Goal: Obtain resource: Download file/media

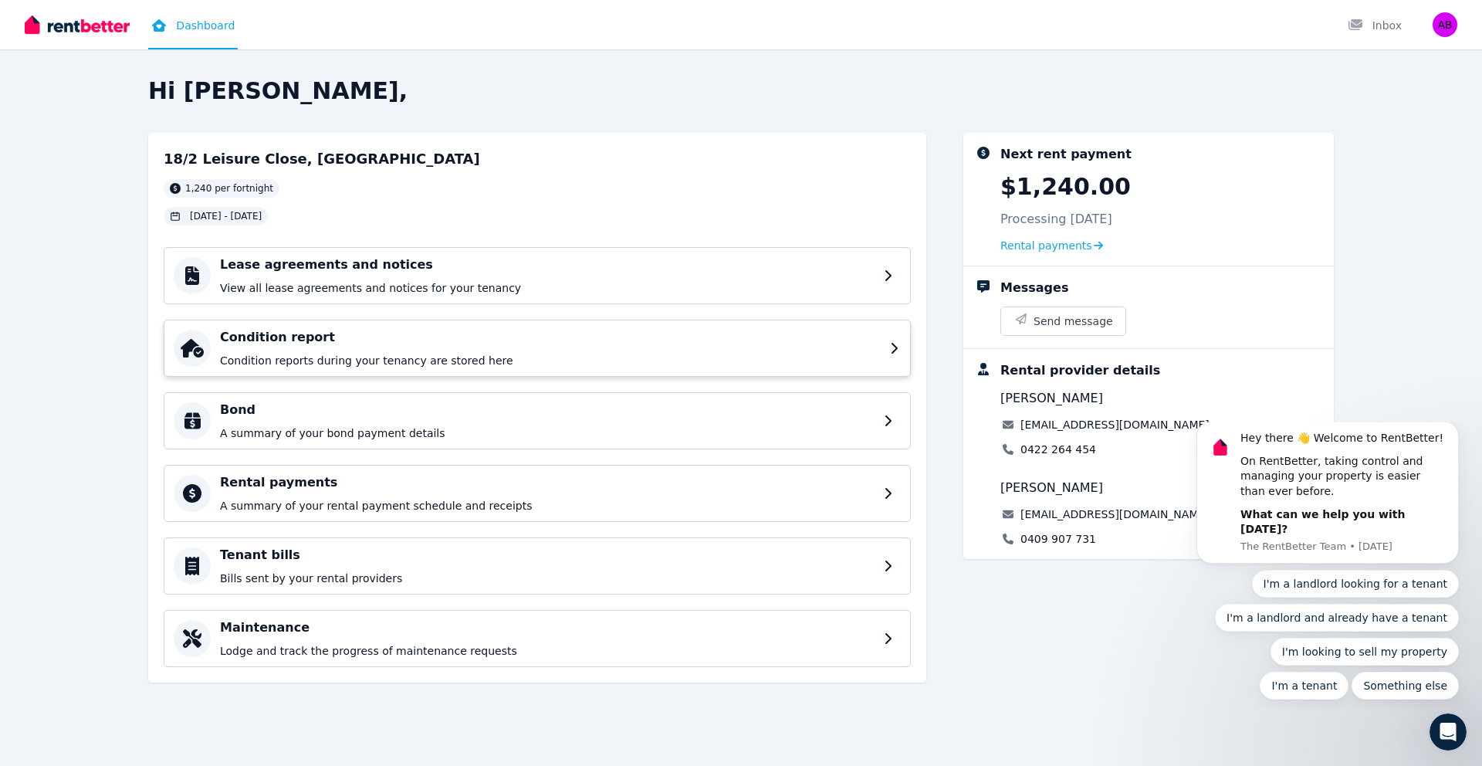
click at [406, 350] on div "Condition report Condition reports during your tenancy are stored here" at bounding box center [550, 348] width 661 height 40
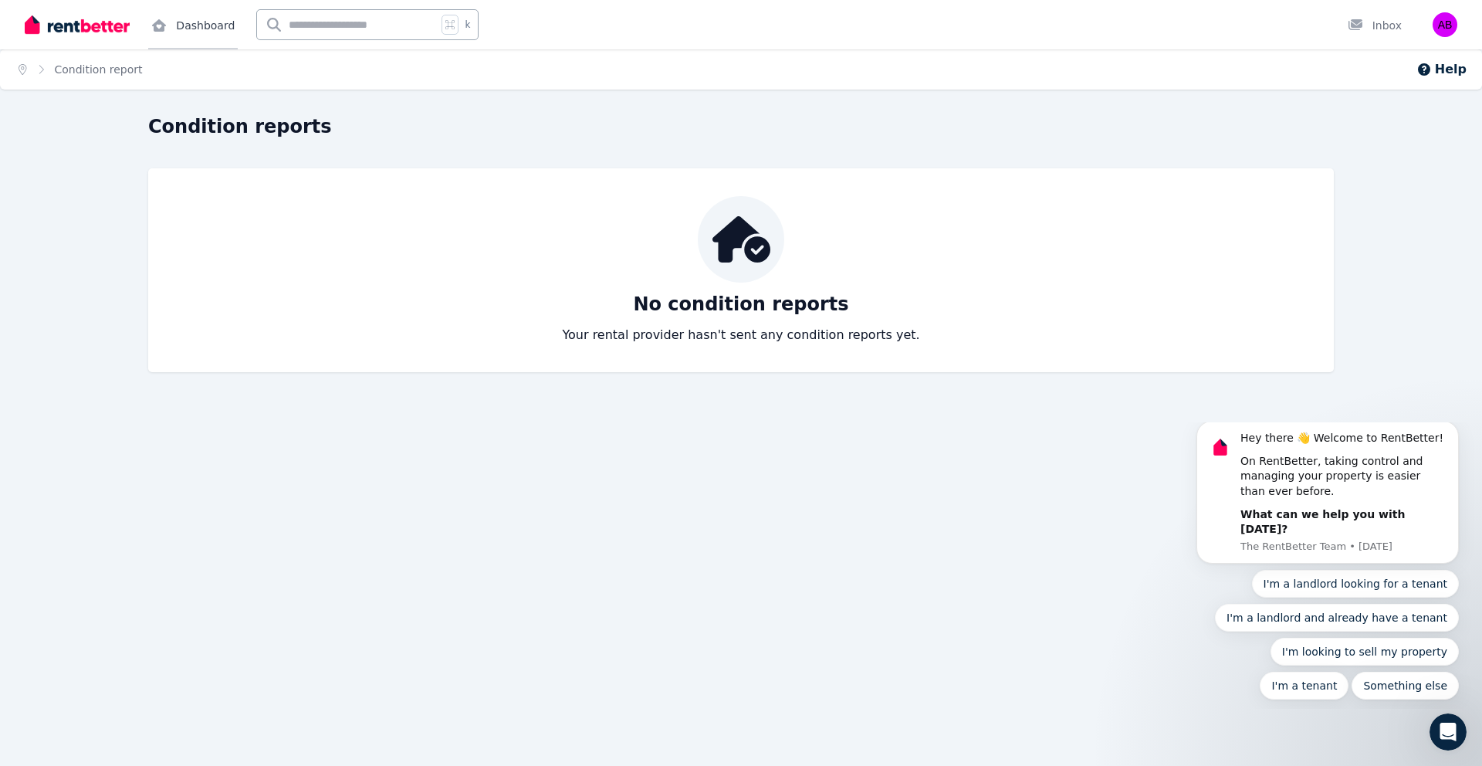
click at [199, 25] on link "Dashboard" at bounding box center [193, 24] width 90 height 49
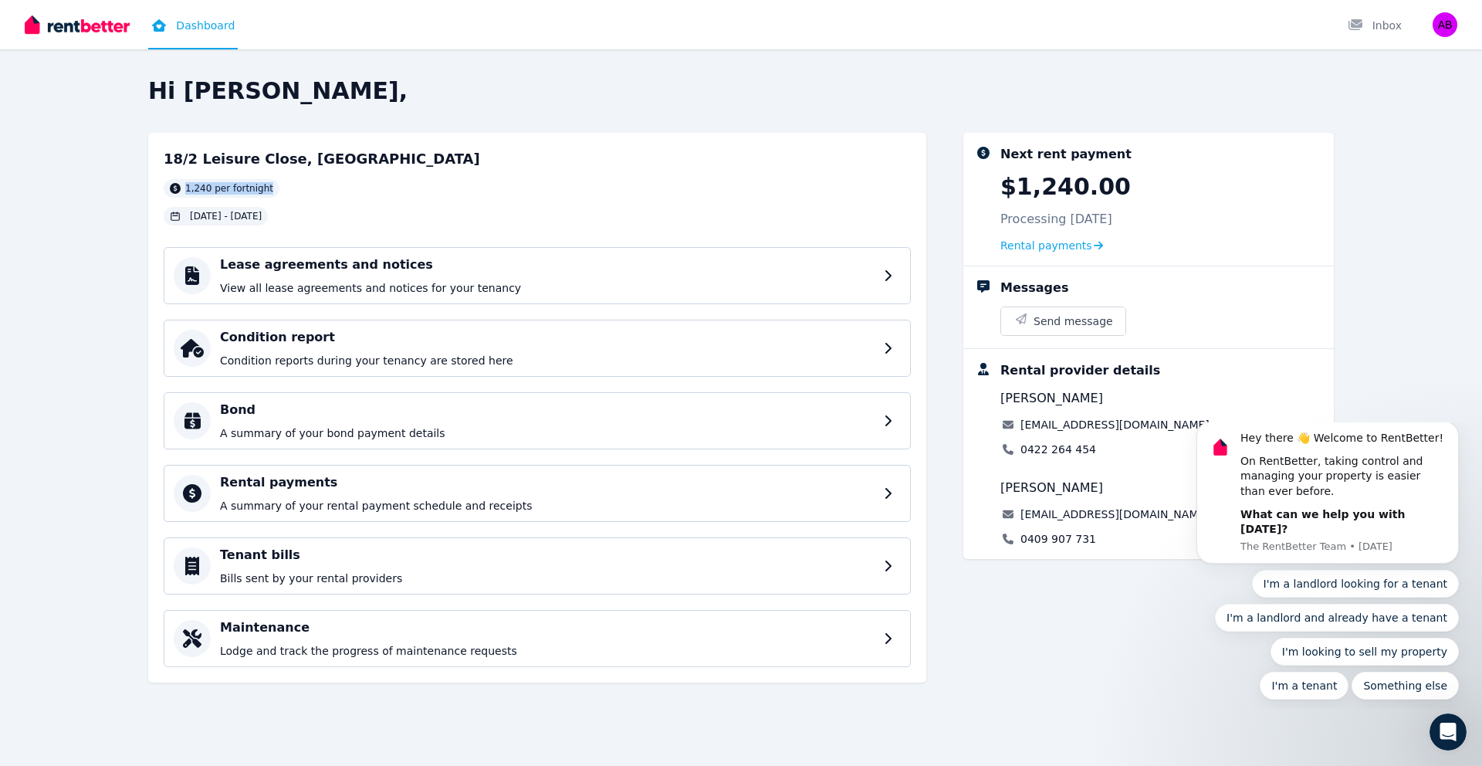
drag, startPoint x: 270, startPoint y: 188, endPoint x: 162, endPoint y: 189, distance: 108.1
click at [162, 189] on div "18/2 Leisure Close, [GEOGRAPHIC_DATA] 1,240 per fortnight [DATE] - [DATE] Lease…" at bounding box center [537, 408] width 778 height 550
click at [282, 184] on div "1,240 per fortnight" at bounding box center [322, 188] width 317 height 19
click at [1451, 430] on icon "Dismiss notification" at bounding box center [1455, 426] width 8 height 8
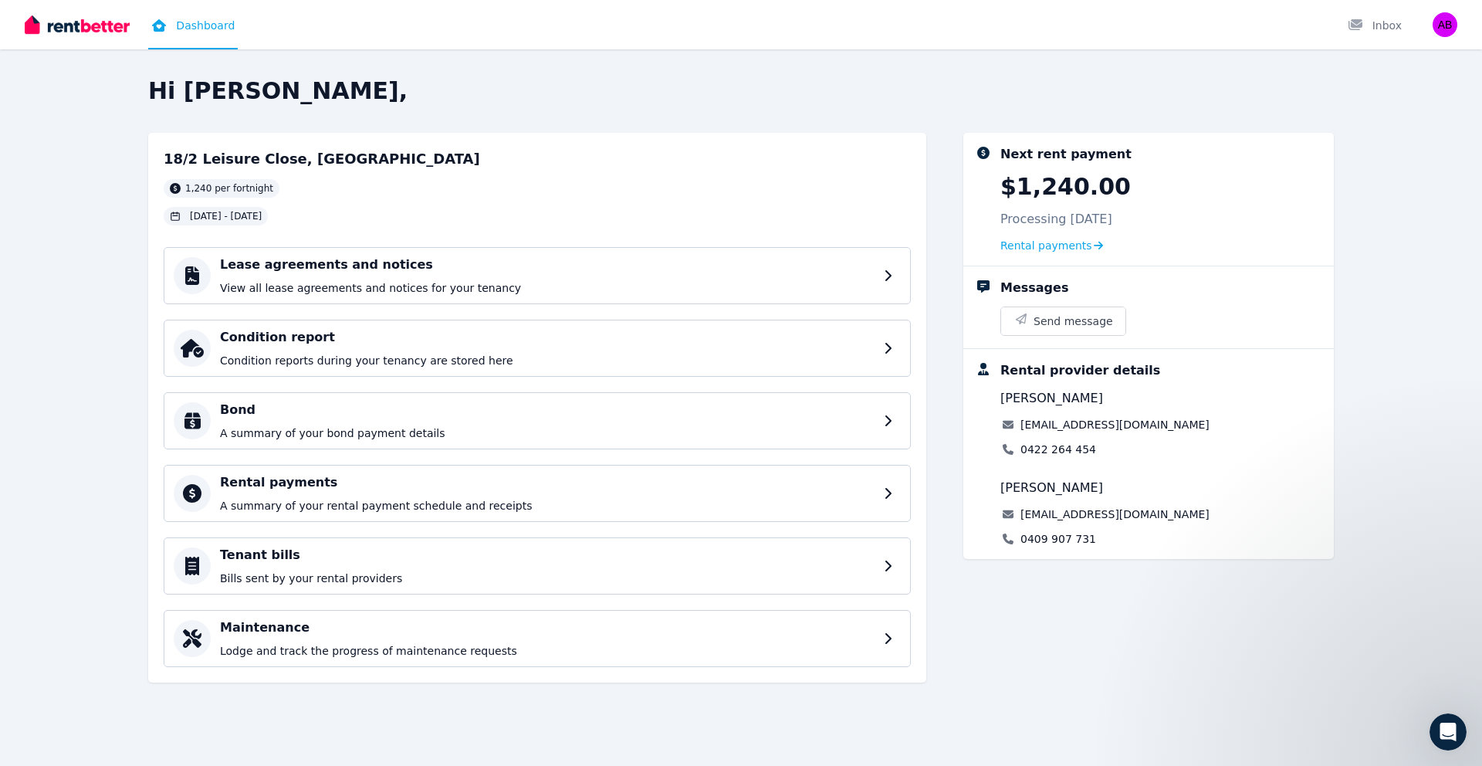
click at [899, 217] on div "18/2 Leisure Close, [GEOGRAPHIC_DATA] 1,240 per fortnight [DATE] - [DATE]" at bounding box center [537, 186] width 747 height 77
drag, startPoint x: 328, startPoint y: 214, endPoint x: 147, endPoint y: 147, distance: 193.4
click at [147, 147] on div "Hi Amrithnath, 18/2 Leisure Close, [GEOGRAPHIC_DATA] 1,240 per fortnight [DATE]…" at bounding box center [741, 401] width 1482 height 648
click at [346, 187] on div "1,240 per fortnight" at bounding box center [322, 188] width 317 height 19
click at [367, 73] on div "Hi Amrithnath, 18/2 Leisure Close, [GEOGRAPHIC_DATA] 1,240 per fortnight [DATE]…" at bounding box center [741, 383] width 1482 height 766
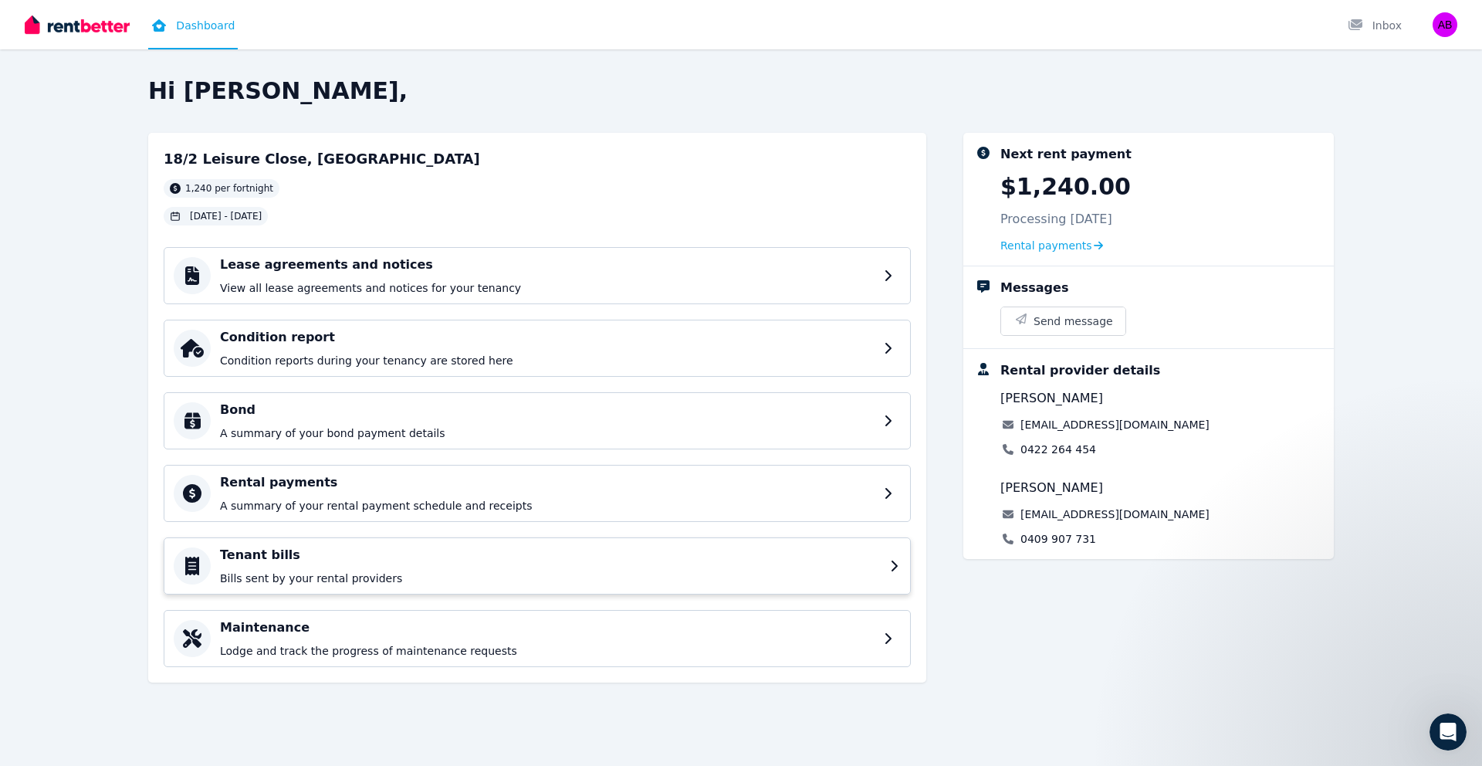
click at [319, 576] on p "Bills sent by your rental providers" at bounding box center [550, 577] width 661 height 15
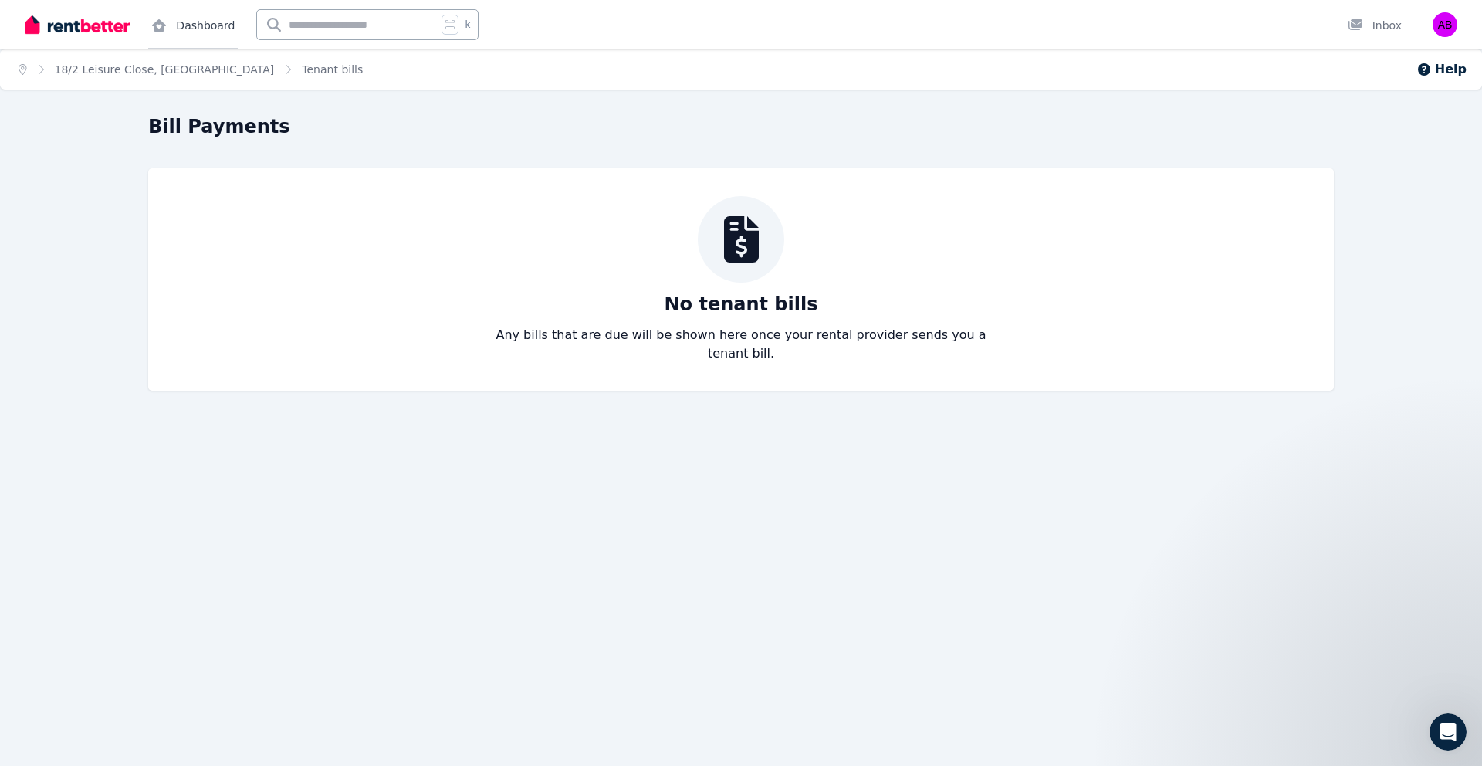
click at [211, 27] on link "Dashboard" at bounding box center [193, 24] width 90 height 49
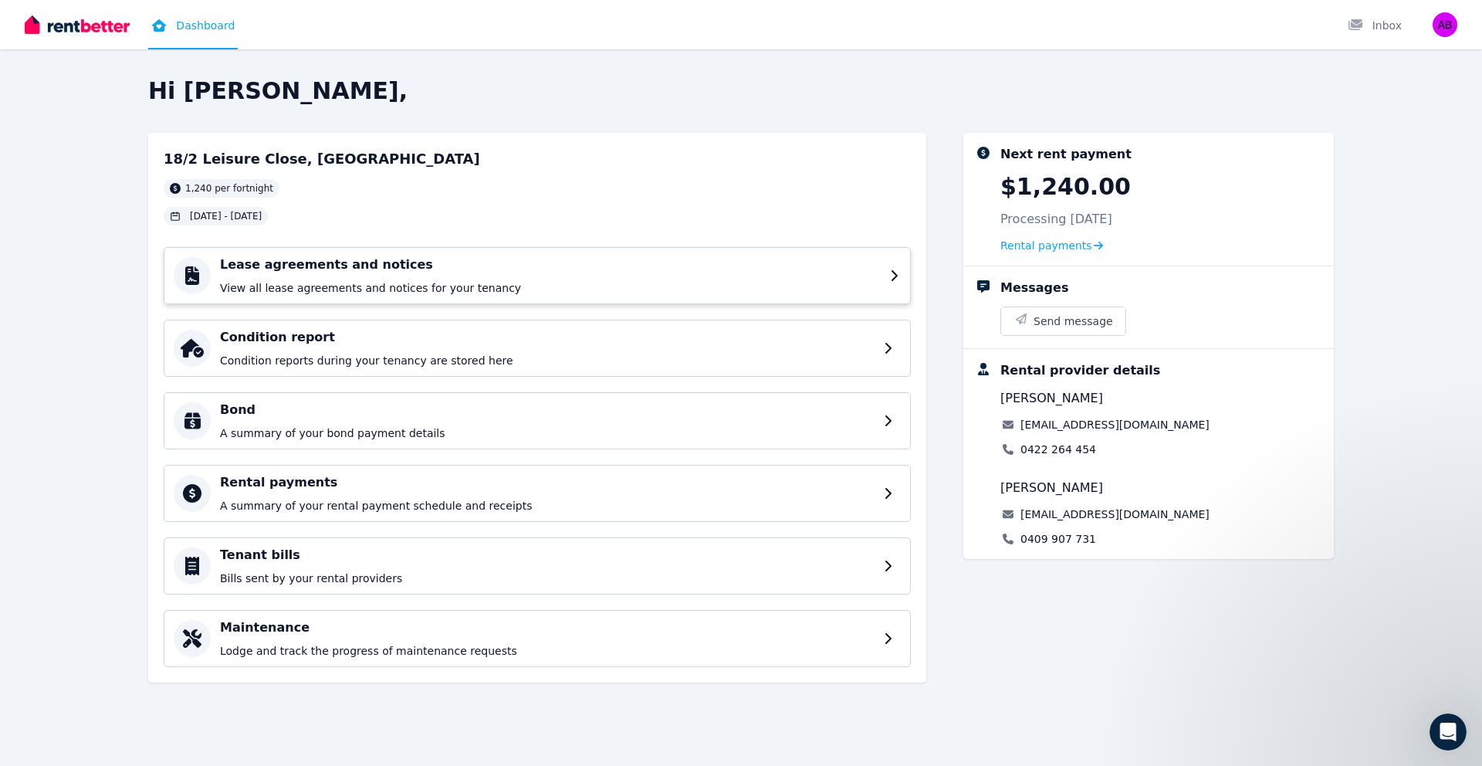
click at [331, 279] on div "Lease agreements and notices View all lease agreements and notices for your ten…" at bounding box center [550, 276] width 661 height 40
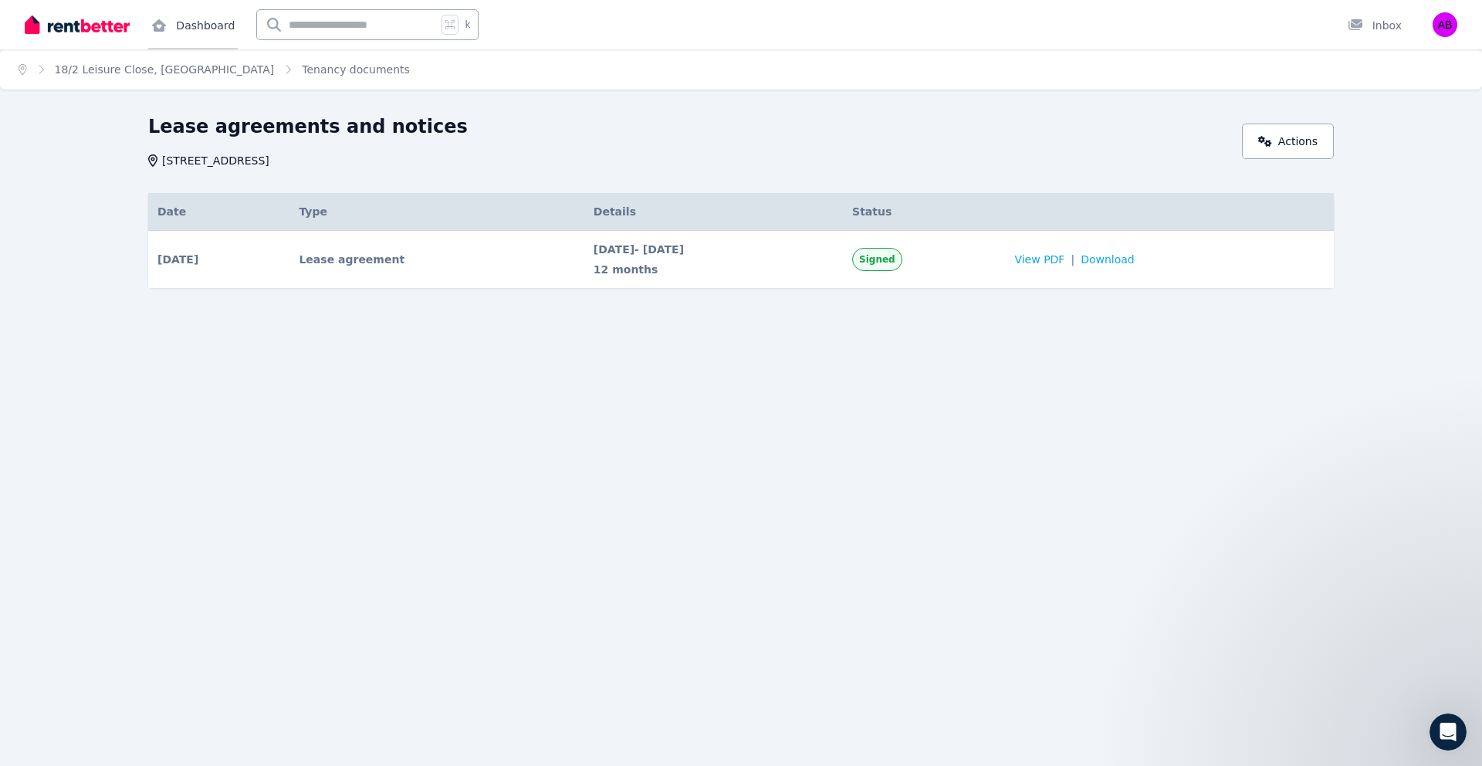
click at [204, 19] on link "Dashboard" at bounding box center [193, 24] width 90 height 49
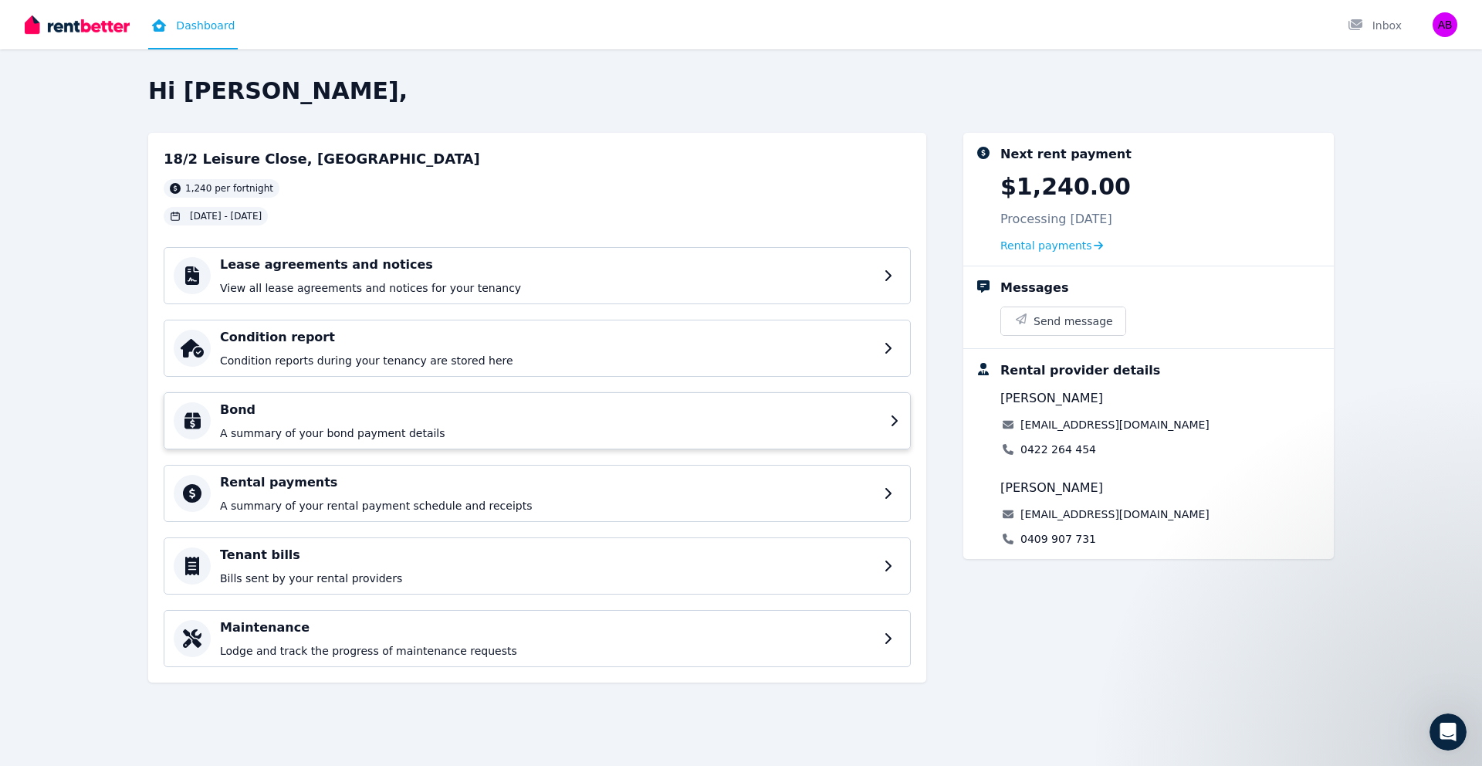
click at [275, 439] on p "A summary of your bond payment details" at bounding box center [550, 432] width 661 height 15
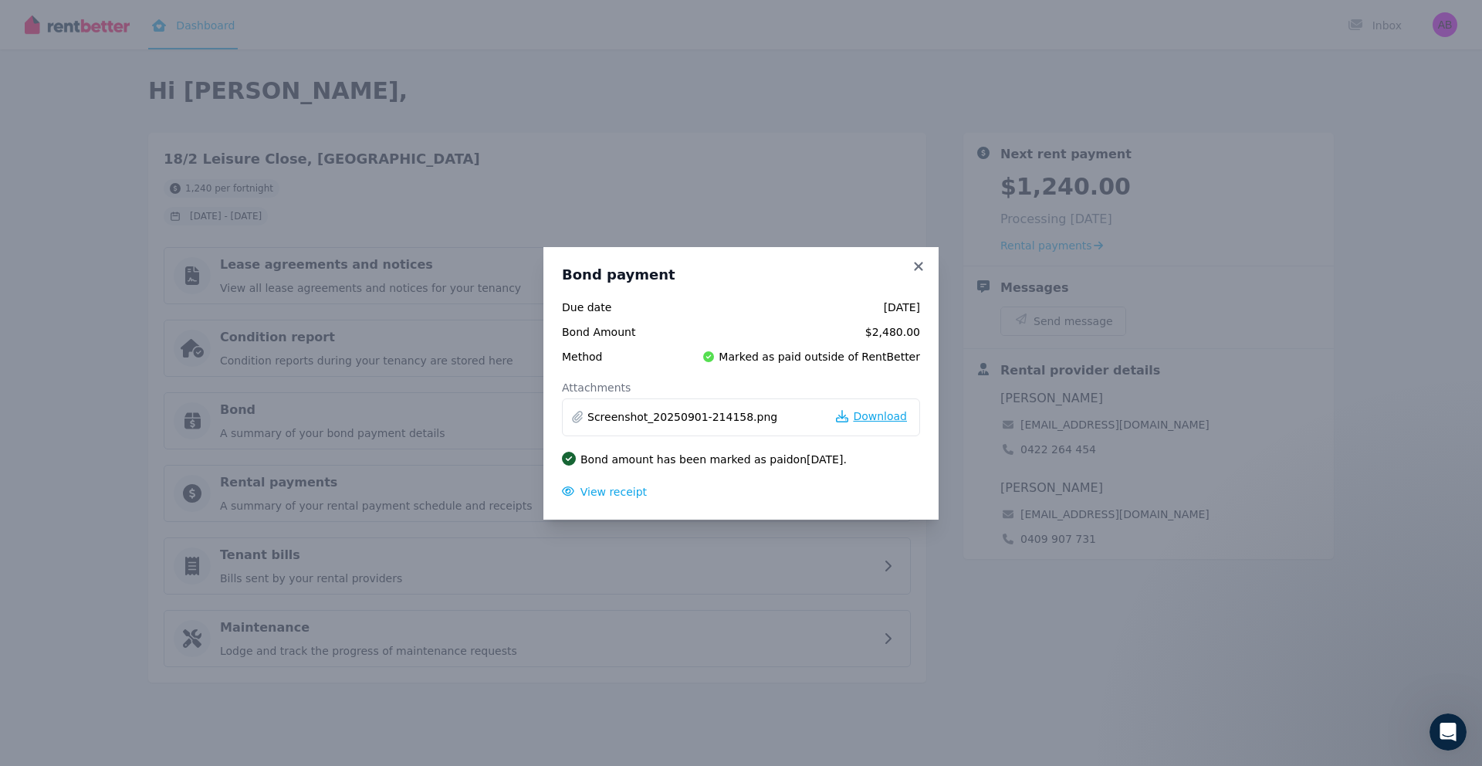
click at [866, 419] on span "Download" at bounding box center [880, 415] width 54 height 15
click at [619, 496] on span "View receipt" at bounding box center [614, 492] width 66 height 12
click at [914, 269] on icon at bounding box center [918, 266] width 8 height 8
